Goal: Task Accomplishment & Management: Manage account settings

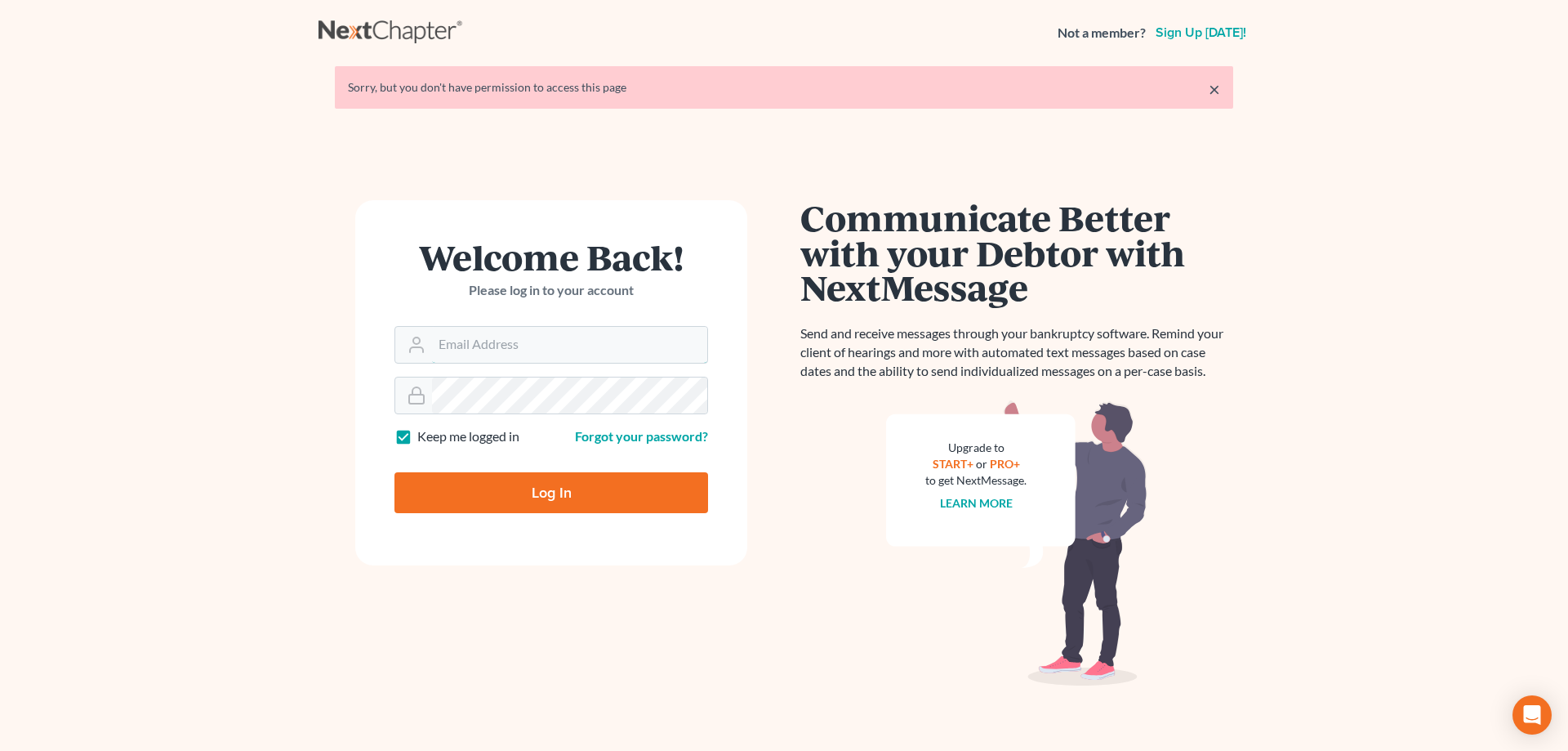
type input "[EMAIL_ADDRESS][DOMAIN_NAME]"
click at [538, 490] on input "Log In" at bounding box center [551, 492] width 314 height 40
type input "Thinking..."
type input "[EMAIL_ADDRESS][DOMAIN_NAME]"
click at [560, 490] on input "Log In" at bounding box center [551, 492] width 314 height 40
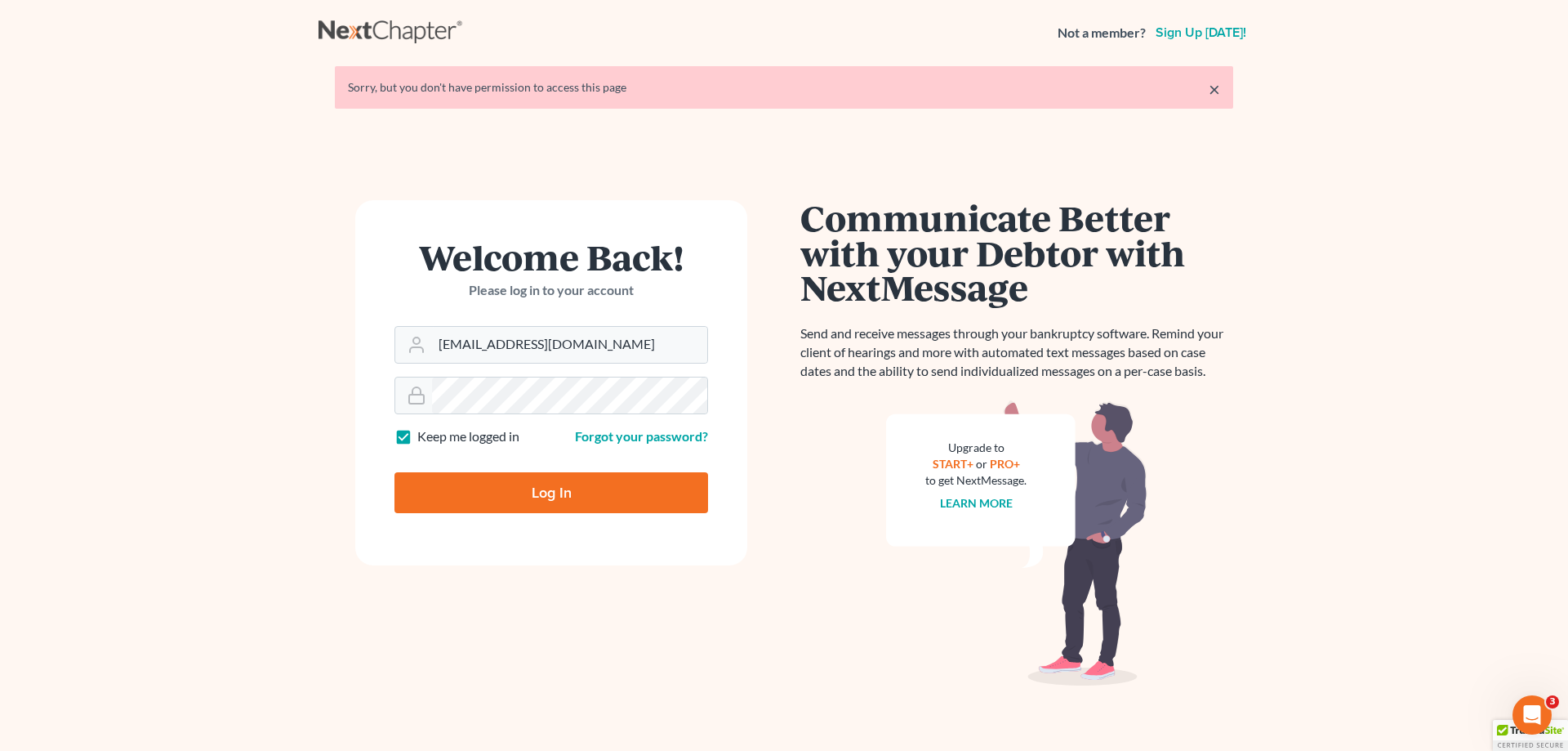
type input "Thinking..."
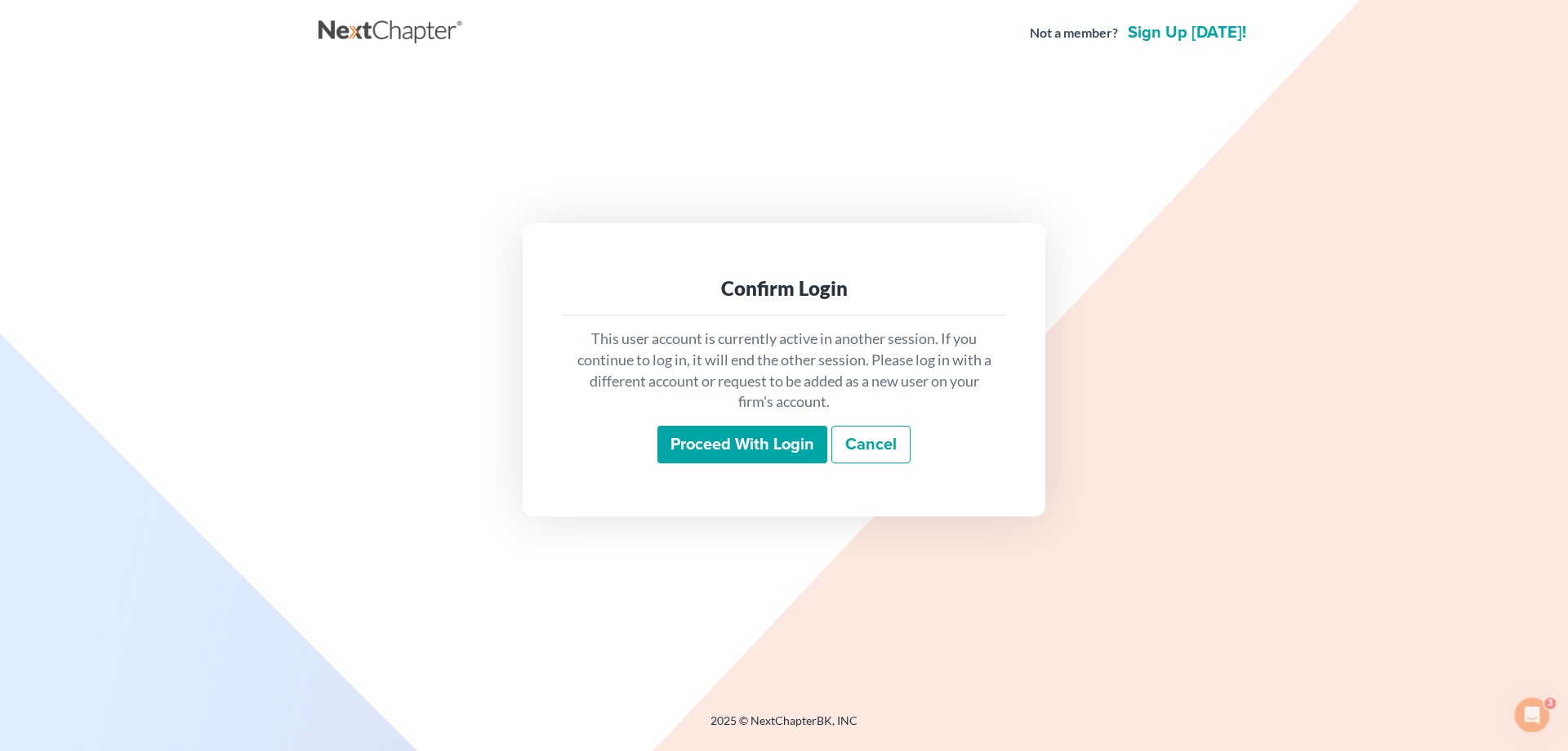
click at [694, 435] on input "Proceed with login" at bounding box center [741, 444] width 170 height 38
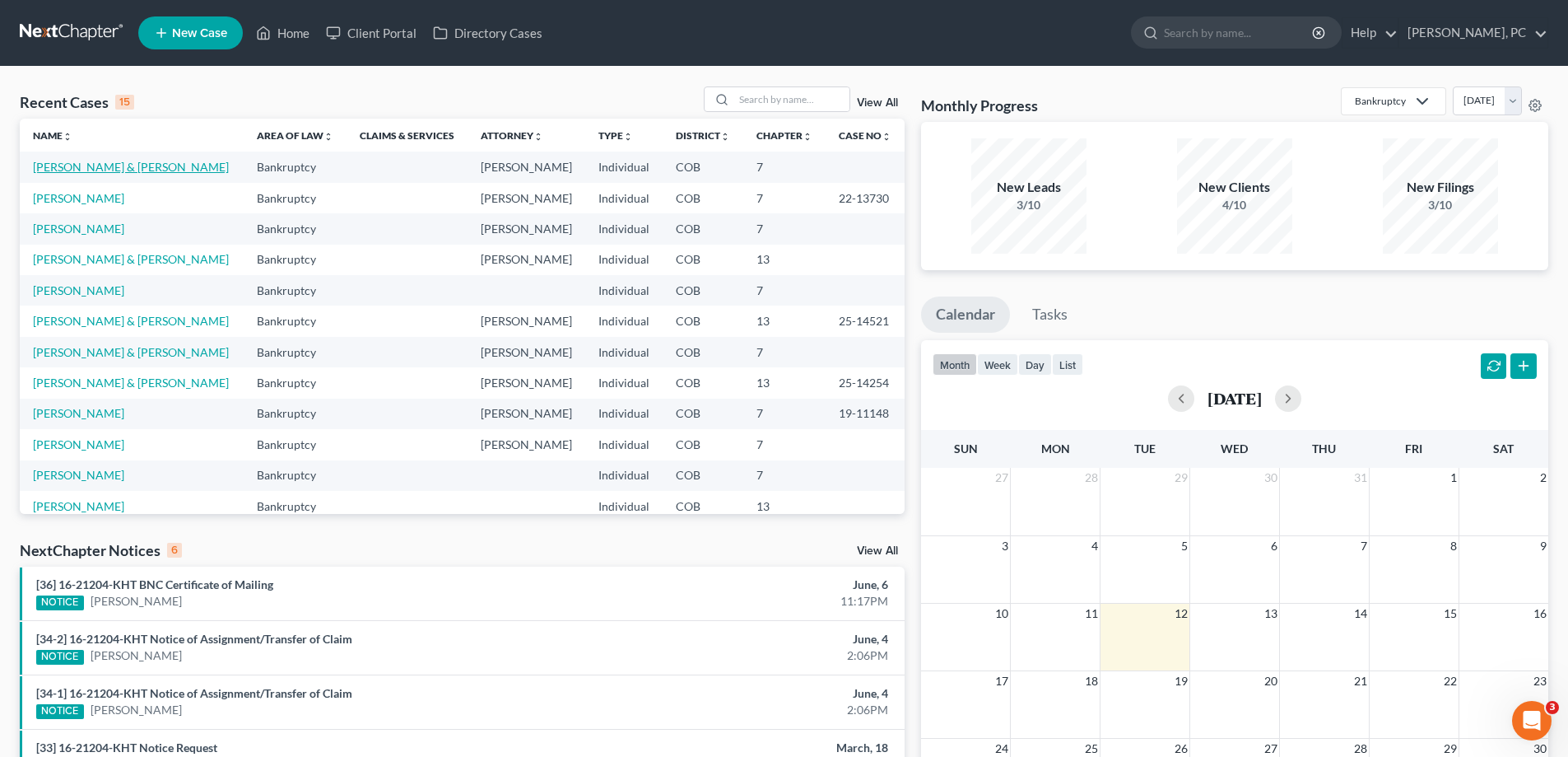
click at [139, 163] on link "[PERSON_NAME] & [PERSON_NAME]" at bounding box center [131, 167] width 196 height 14
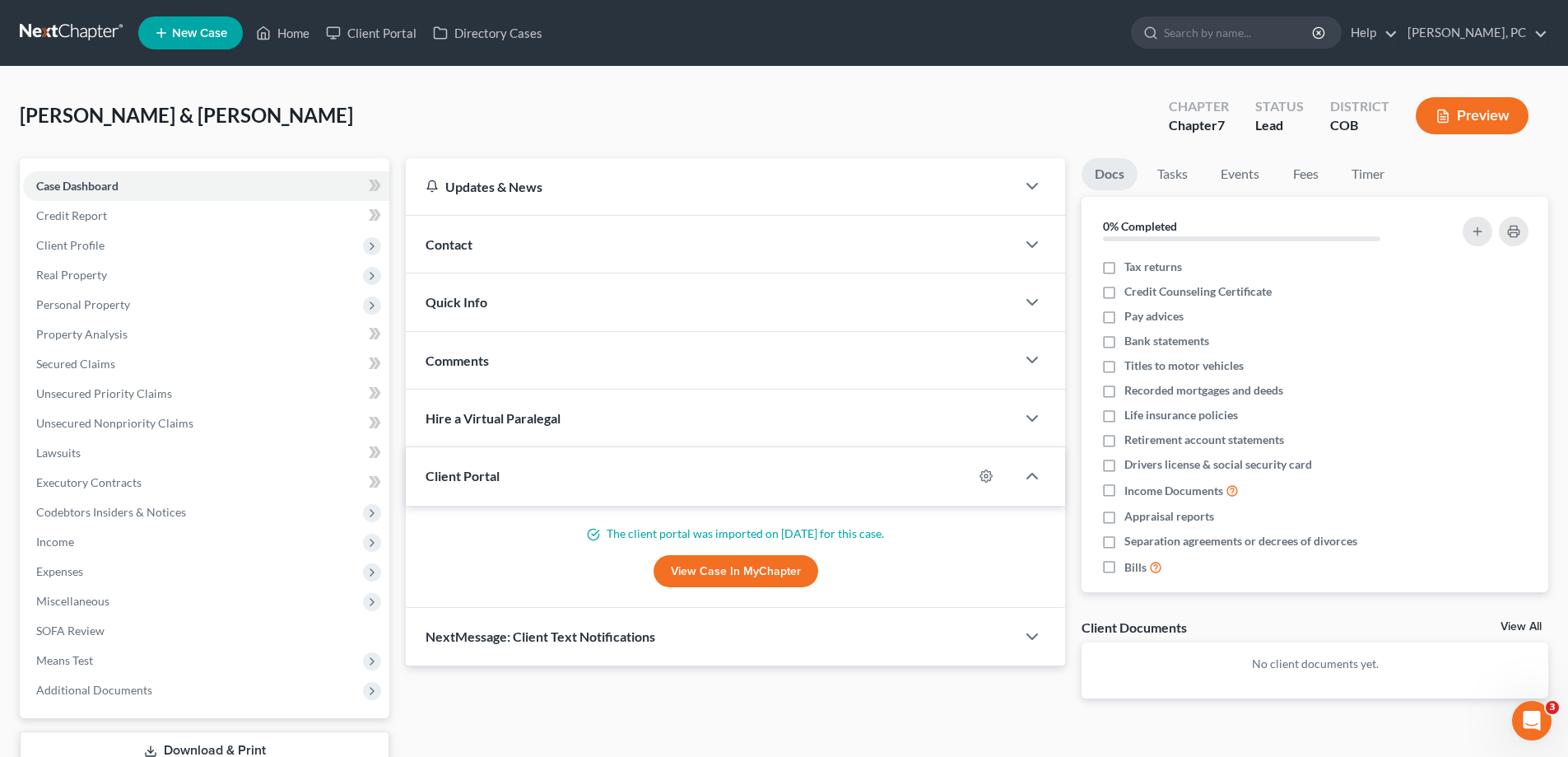
click at [698, 576] on link "View Case in MyChapter" at bounding box center [736, 572] width 165 height 33
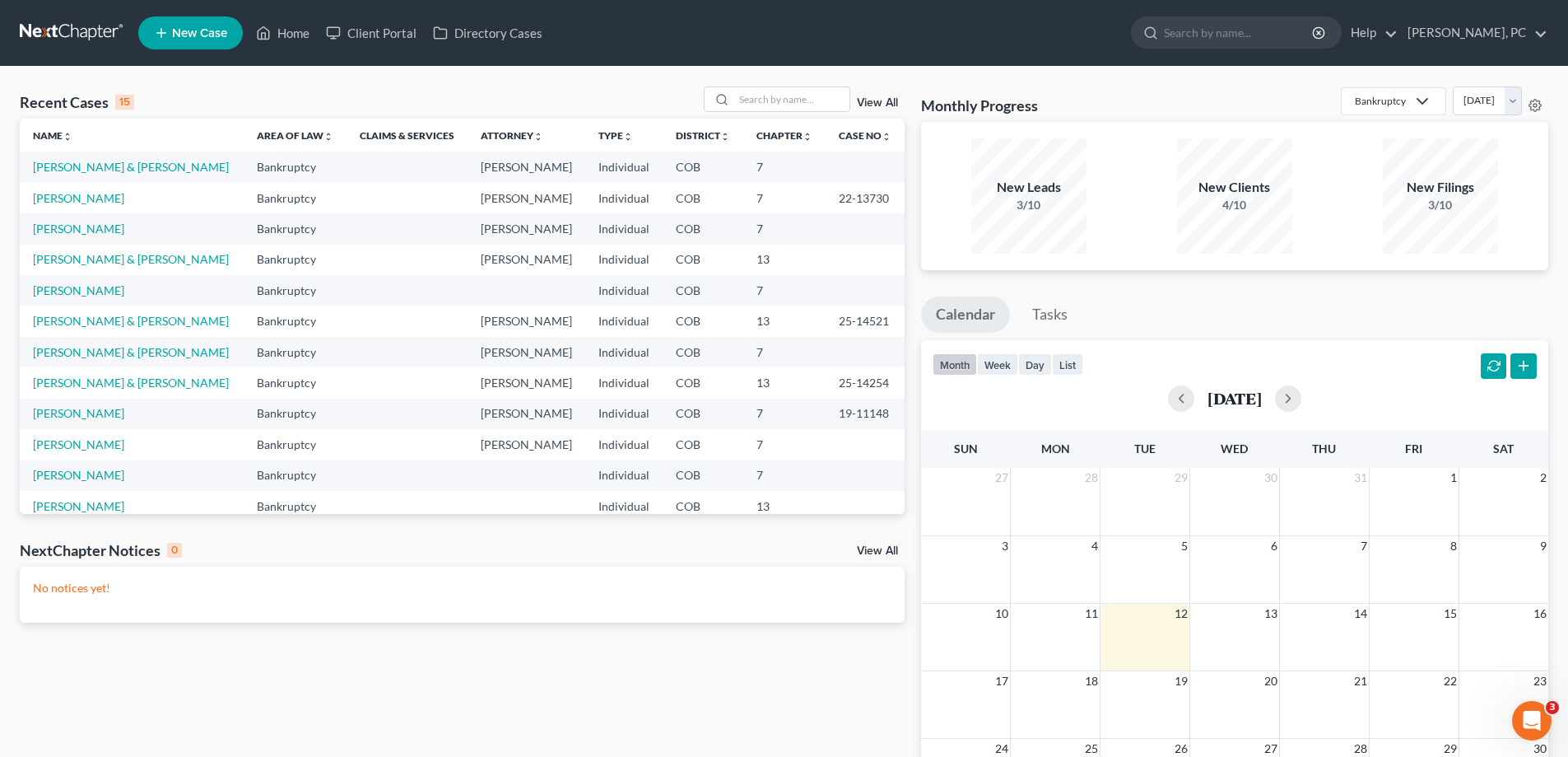
click at [871, 102] on link "View All" at bounding box center [877, 103] width 41 height 11
